Goal: Transaction & Acquisition: Download file/media

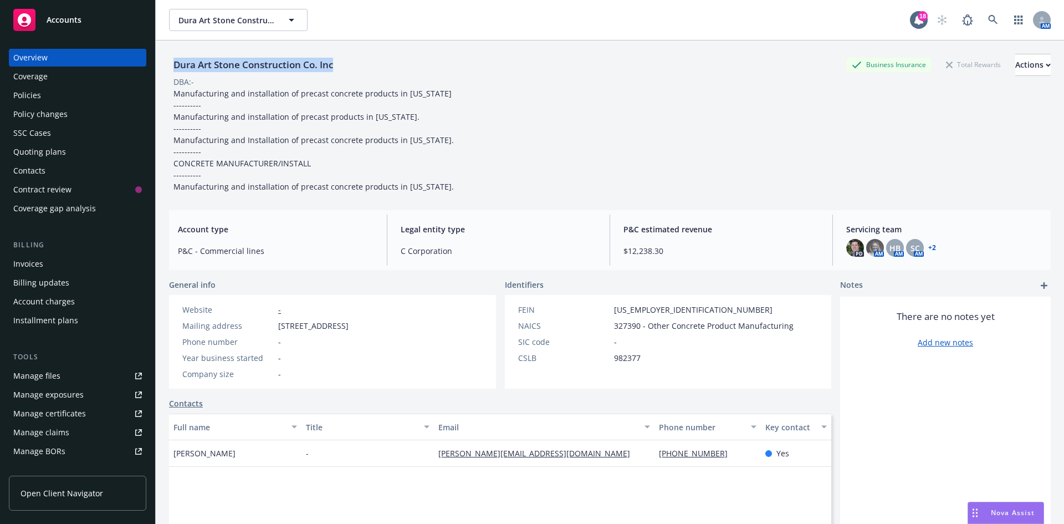
click at [42, 21] on div "Accounts" at bounding box center [77, 20] width 129 height 22
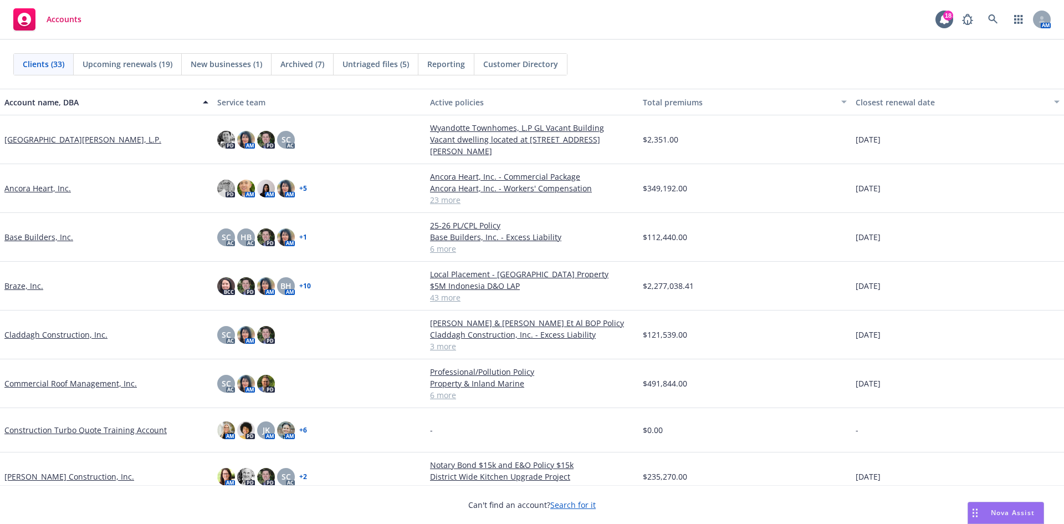
click at [43, 236] on link "Base Builders, Inc." at bounding box center [38, 237] width 69 height 12
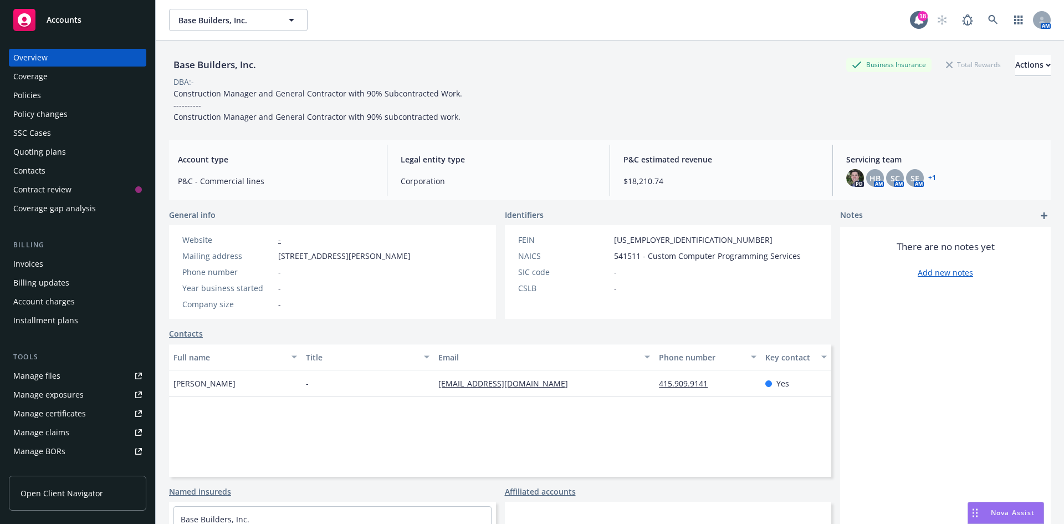
click at [55, 98] on div "Policies" at bounding box center [77, 95] width 129 height 18
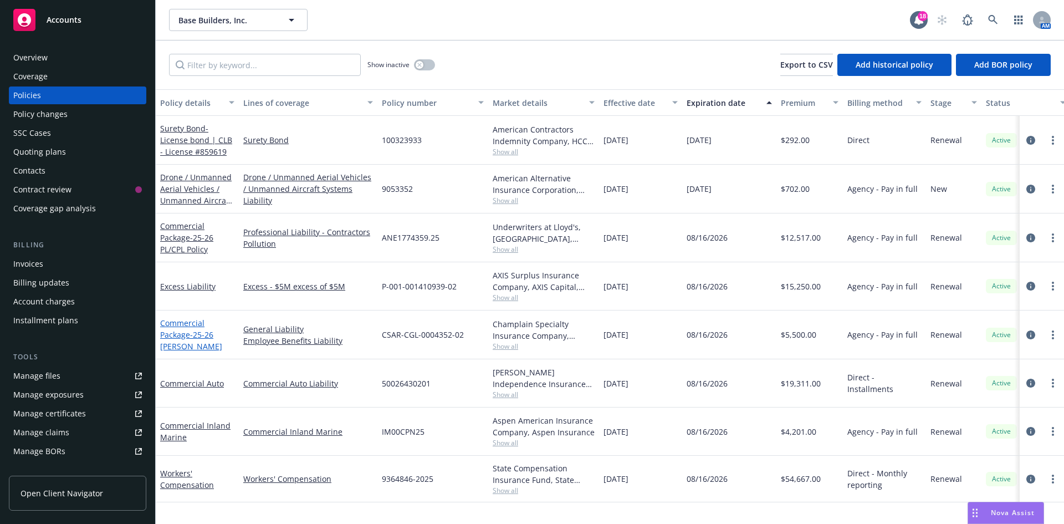
click at [190, 332] on span "- 25-26 [PERSON_NAME]" at bounding box center [191, 340] width 62 height 22
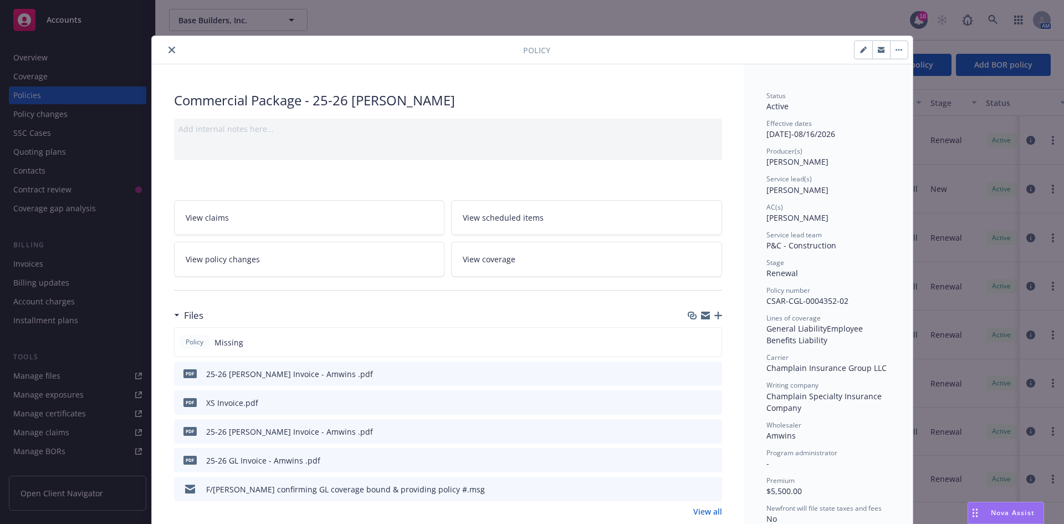
click at [169, 50] on icon "close" at bounding box center [171, 50] width 7 height 7
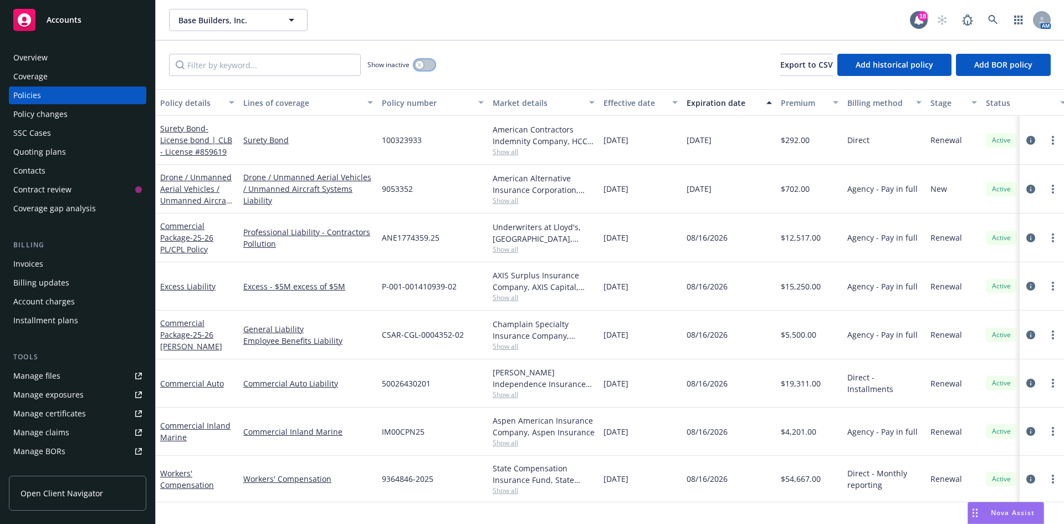
click at [431, 63] on button "button" at bounding box center [424, 64] width 21 height 11
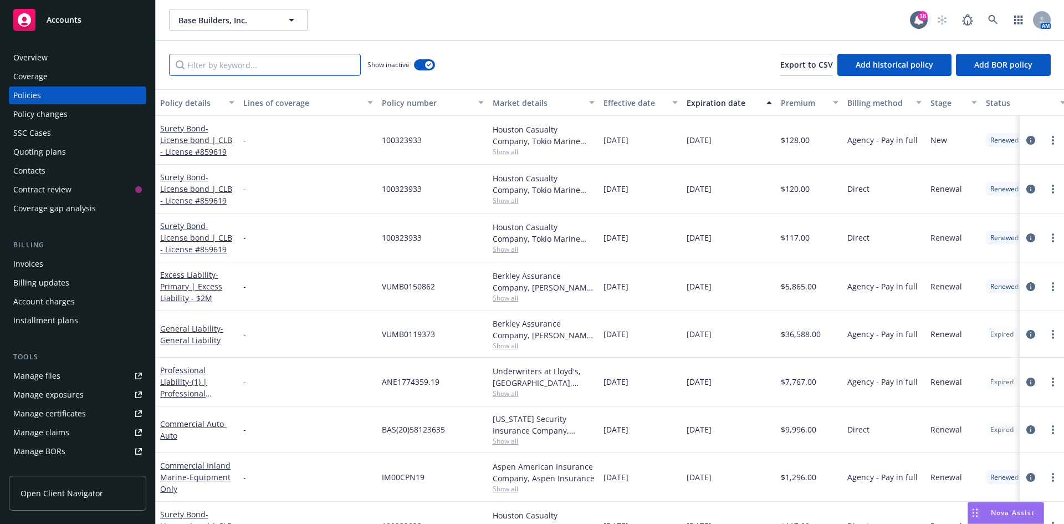
click at [325, 62] on input "Filter by keyword..." at bounding box center [265, 65] width 192 height 22
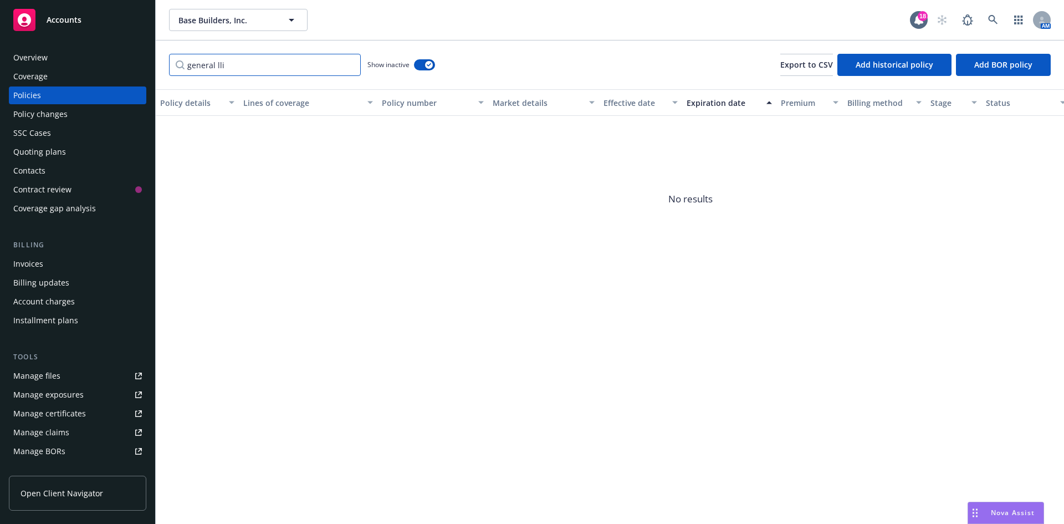
click at [262, 71] on input "general lli" at bounding box center [265, 65] width 192 height 22
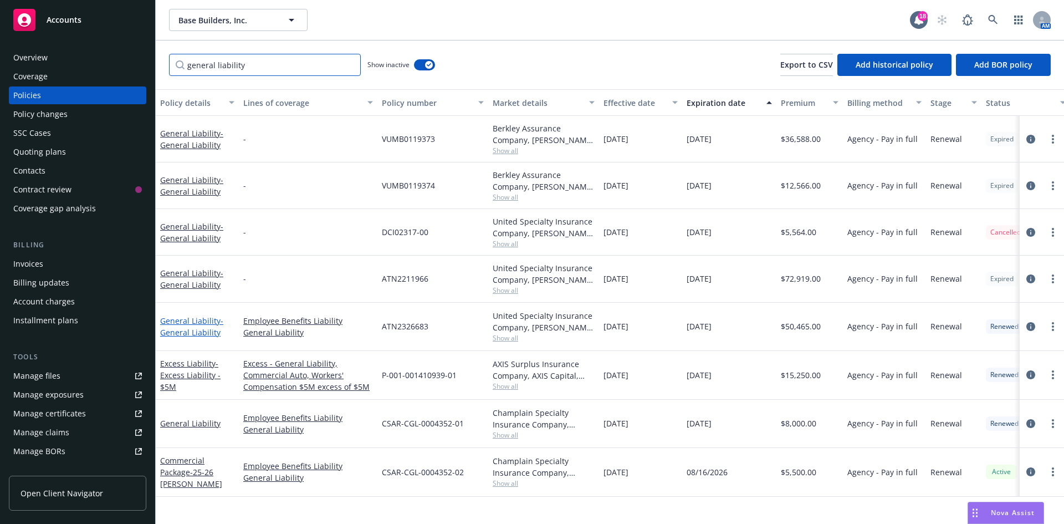
type input "general liability"
click at [187, 328] on span "- General Liability" at bounding box center [191, 326] width 63 height 22
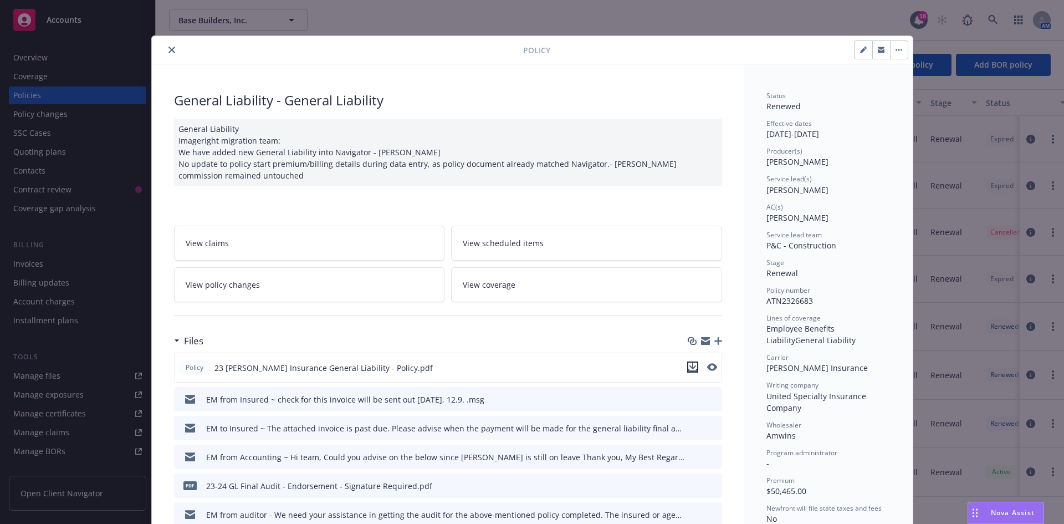
click at [691, 371] on icon "download file" at bounding box center [692, 366] width 9 height 9
click at [172, 50] on button "close" at bounding box center [171, 49] width 13 height 13
